Goal: Task Accomplishment & Management: Manage account settings

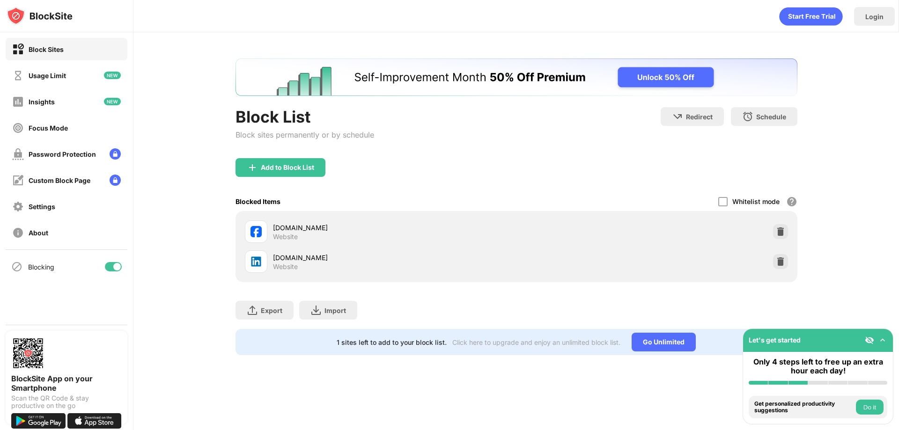
click at [108, 269] on div at bounding box center [113, 266] width 17 height 9
click at [115, 264] on div at bounding box center [113, 266] width 17 height 9
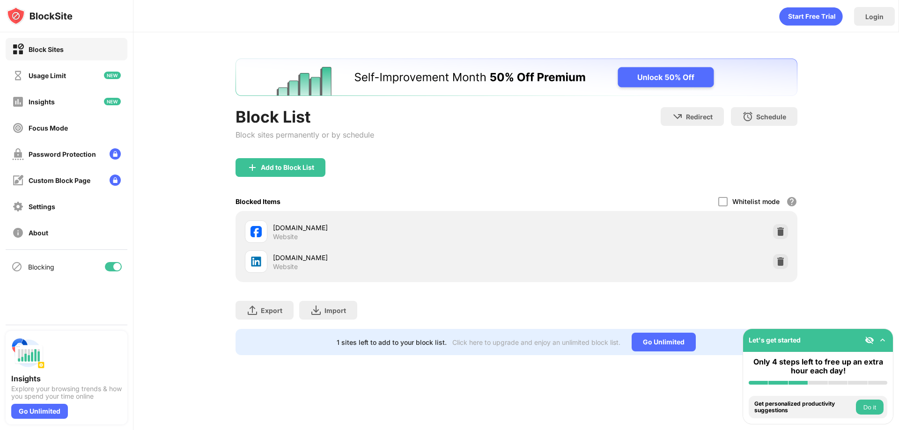
click at [111, 264] on div at bounding box center [113, 266] width 17 height 9
click at [114, 265] on div at bounding box center [113, 266] width 17 height 9
